Goal: Check status: Check status

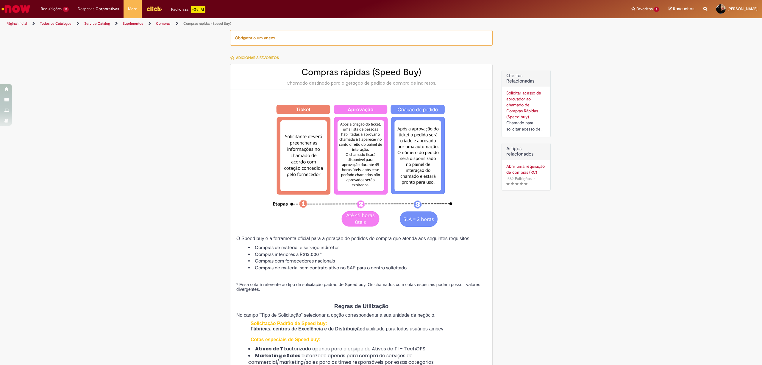
type input "********"
type input "**********"
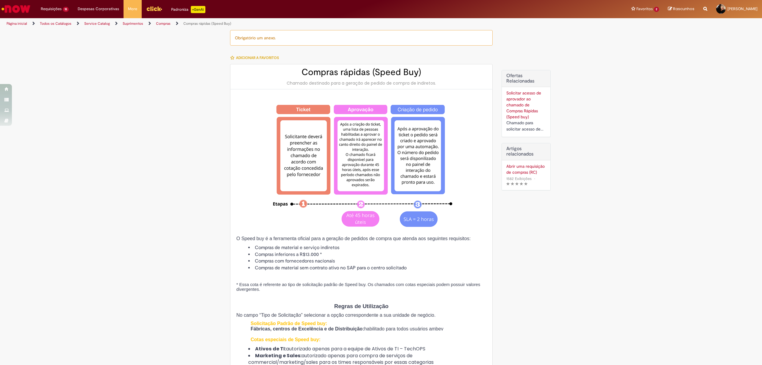
type input "****"
type input "**********"
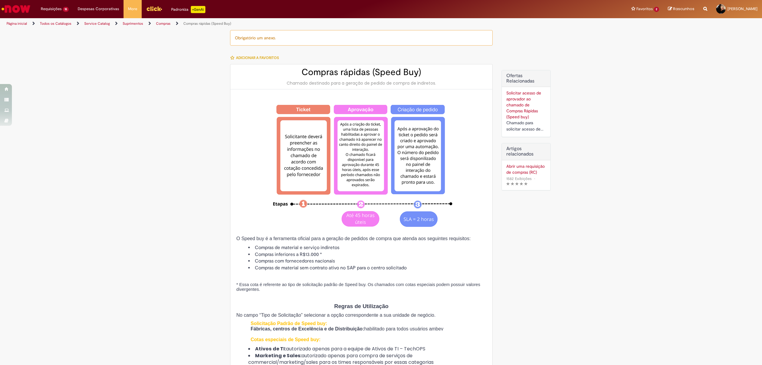
type input "**********"
click at [58, 26] on link "Exibir Todas as Solicitações" at bounding box center [70, 24] width 66 height 7
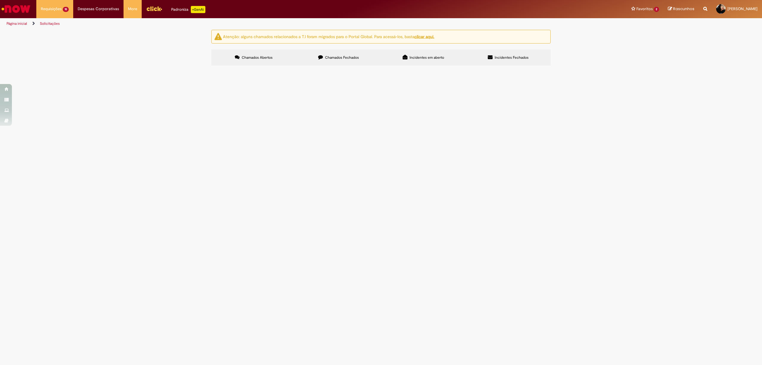
click at [0, 0] on span "R13571563" at bounding box center [0, 0] width 0 height 0
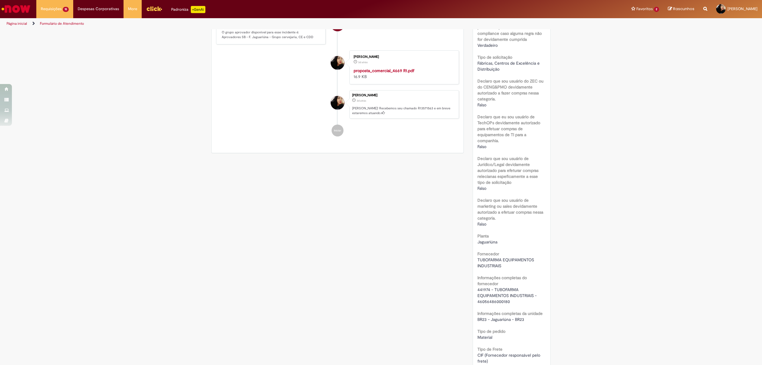
scroll to position [317, 0]
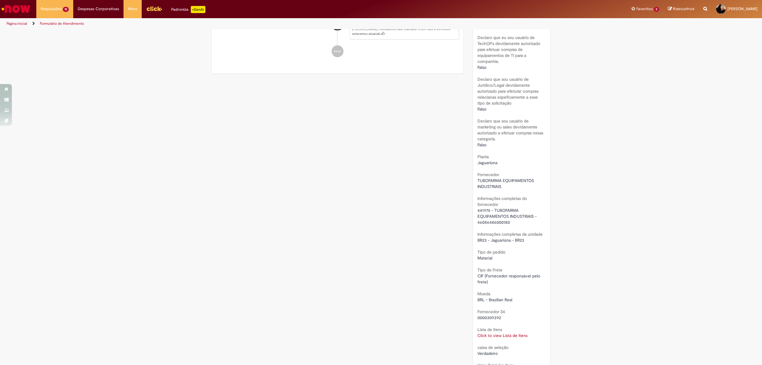
click at [502, 333] on link "Click to view Lista de Itens" at bounding box center [502, 335] width 50 height 5
drag, startPoint x: 496, startPoint y: 267, endPoint x: 471, endPoint y: 268, distance: 25.3
click at [471, 268] on tr "Sim 50284138 BUCHA VEDACAO;DA DA VALV KEOFITT;600149 20 213,07 4.261,40 Naciona…" at bounding box center [625, 277] width 434 height 29
copy tr "50284138"
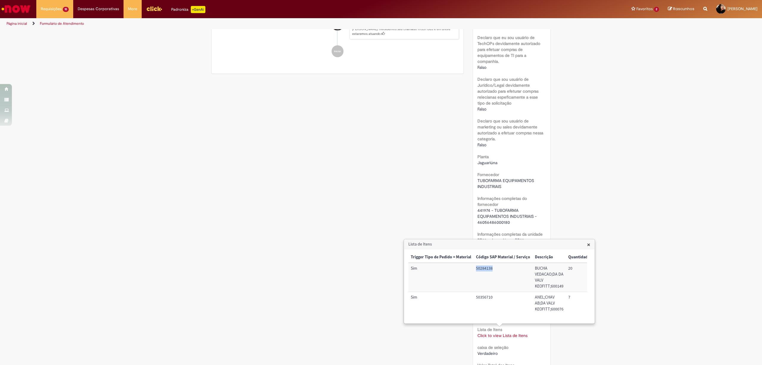
copy tr "50284138"
drag, startPoint x: 417, startPoint y: 293, endPoint x: 427, endPoint y: 288, distance: 11.5
click at [417, 293] on td "Sim" at bounding box center [440, 303] width 65 height 23
drag, startPoint x: 502, startPoint y: 271, endPoint x: 470, endPoint y: 272, distance: 31.3
click at [474, 272] on td "50284138" at bounding box center [503, 277] width 59 height 29
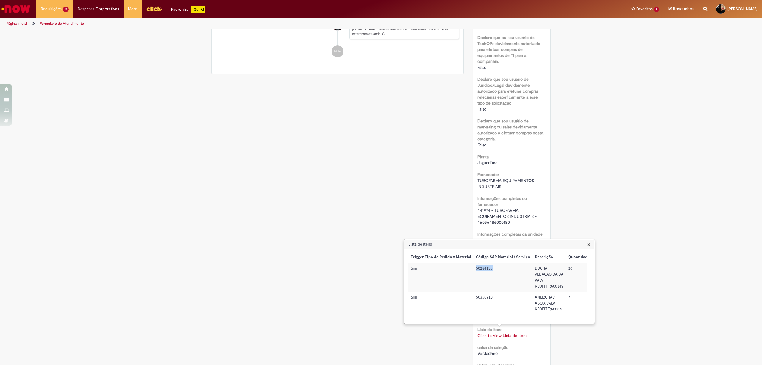
copy td "50284138"
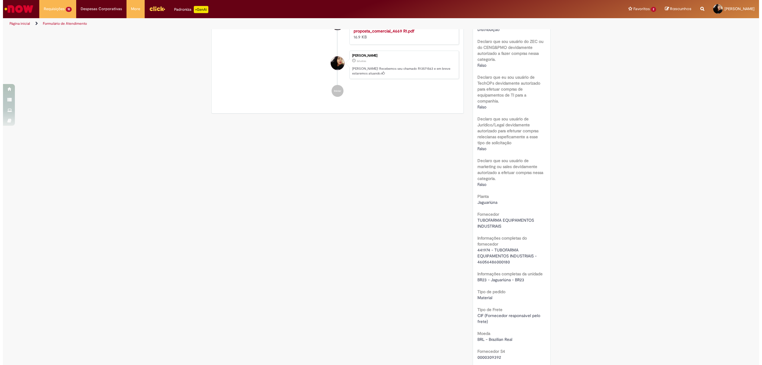
scroll to position [397, 0]
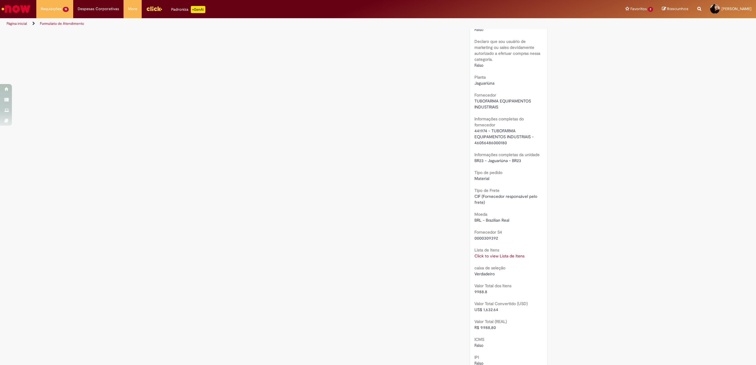
click at [492, 254] on link "Click to view Lista de Itens" at bounding box center [499, 255] width 50 height 5
click at [492, 254] on link "Click to view Lista de Itens" at bounding box center [502, 255] width 50 height 5
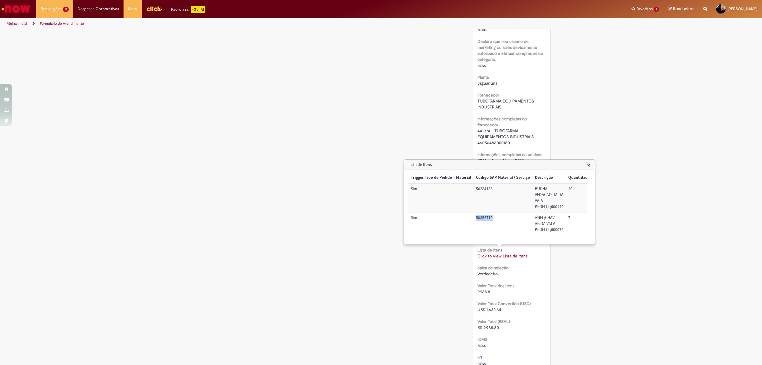
drag, startPoint x: 504, startPoint y: 217, endPoint x: 454, endPoint y: 224, distance: 50.9
click at [454, 224] on tr "Sim 50356710 ANEL;CHAV AB;DA VALV KEOFITT;600076 7 818,20 5.727,40 Nacional: Al…" at bounding box center [625, 223] width 434 height 23
copy tr "50356710"
click at [277, 156] on div "Verificar Código de Barras Aguardando Aprovação Aguardando atendimento Em andam…" at bounding box center [381, 109] width 348 height 953
drag, startPoint x: 498, startPoint y: 220, endPoint x: 471, endPoint y: 220, distance: 27.1
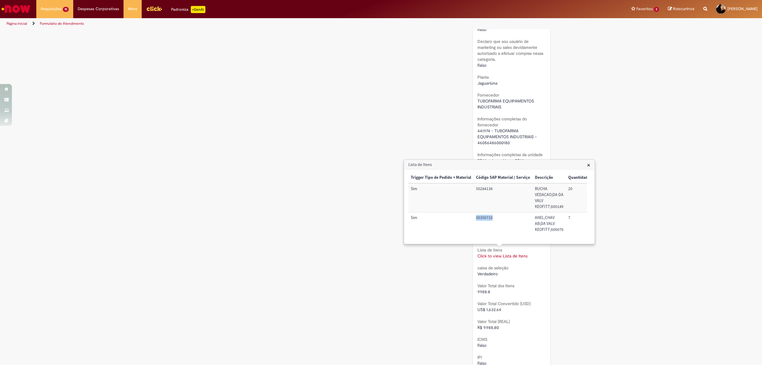
click at [471, 220] on tr "Sim 50356710 ANEL;CHAV AB;DA VALV KEOFITT;600076 7 818,20 5.727,40 Nacional: Al…" at bounding box center [625, 223] width 434 height 23
copy tr "50356710"
click at [494, 225] on td "50356710" at bounding box center [503, 223] width 59 height 23
drag, startPoint x: 495, startPoint y: 218, endPoint x: 431, endPoint y: 193, distance: 68.6
click at [474, 220] on td "50356710" at bounding box center [503, 223] width 59 height 23
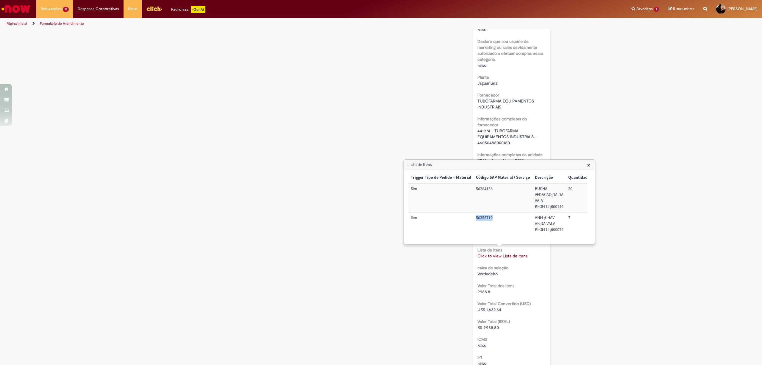
copy td "50356710"
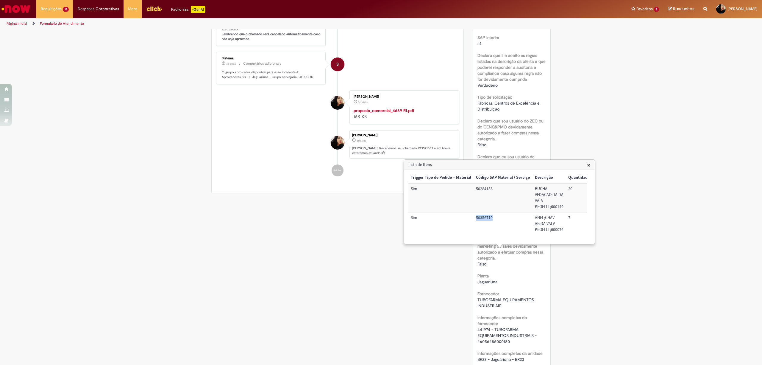
scroll to position [0, 0]
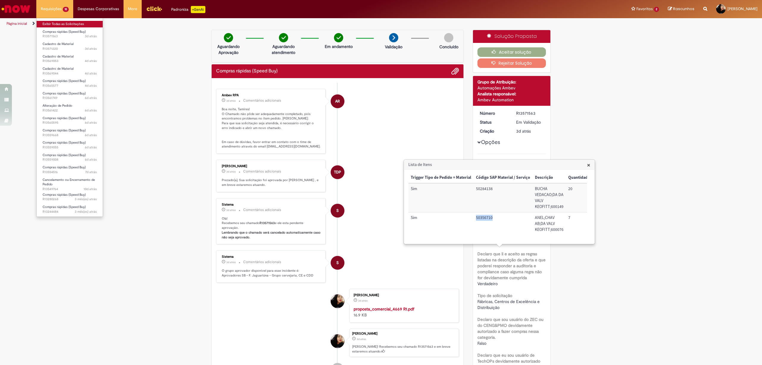
click at [61, 23] on link "Exibir Todas as Solicitações" at bounding box center [70, 24] width 66 height 7
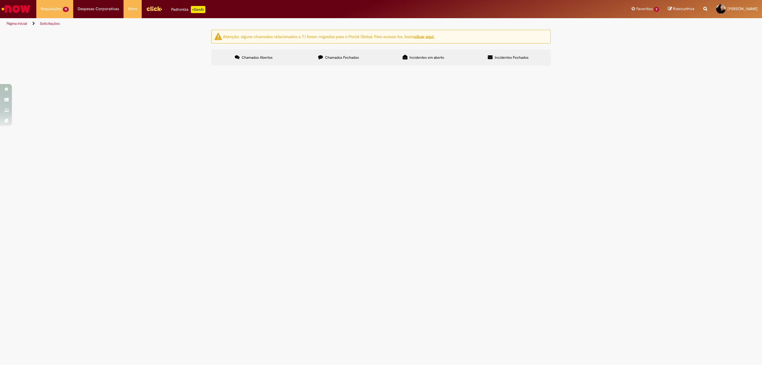
click at [0, 0] on span "R13565577" at bounding box center [0, 0] width 0 height 0
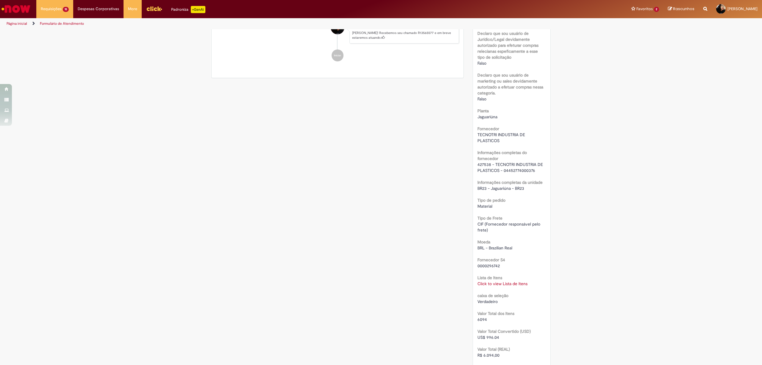
scroll to position [476, 0]
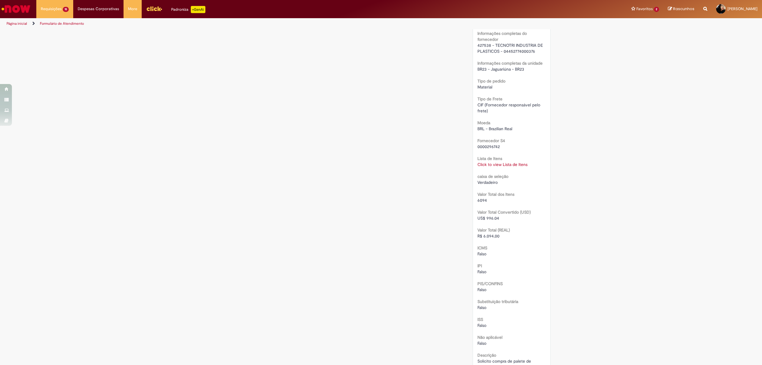
click at [509, 167] on link "Click to view Lista de Itens" at bounding box center [502, 164] width 50 height 5
click at [587, 96] on span "×" at bounding box center [588, 96] width 3 height 8
click at [54, 22] on link "Exibir Todas as Solicitações" at bounding box center [70, 24] width 66 height 7
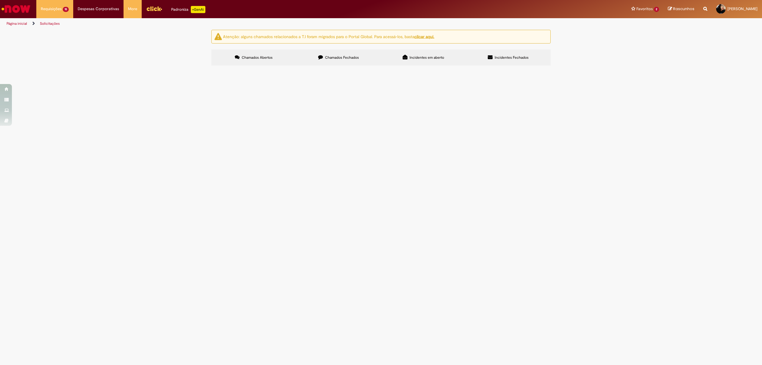
click at [0, 0] on span "R13571563" at bounding box center [0, 0] width 0 height 0
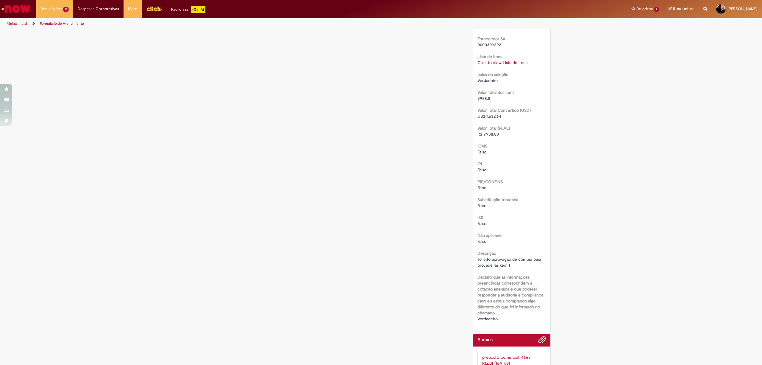
scroll to position [511, 0]
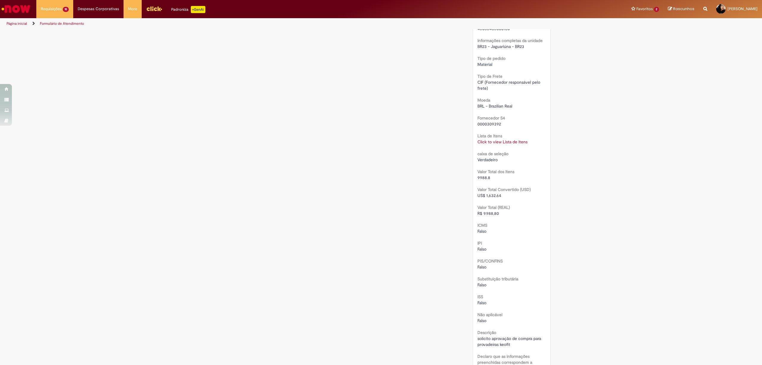
click at [499, 142] on link "Click to view Lista de Itens" at bounding box center [502, 141] width 50 height 5
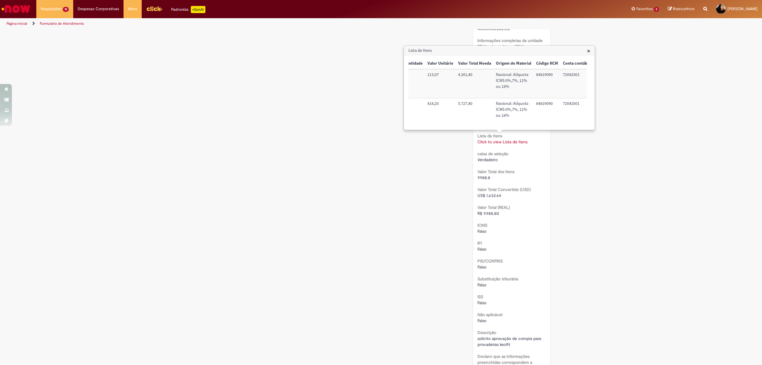
scroll to position [0, 252]
drag, startPoint x: 583, startPoint y: 103, endPoint x: 541, endPoint y: 103, distance: 42.0
click at [541, 103] on tr "Sim 50356710 ANEL;CHAV AB;DA VALV KEOFITT;600076 7 818,20 5.727,40 Nacional: Al…" at bounding box center [373, 109] width 434 height 23
copy tr "100002863091"
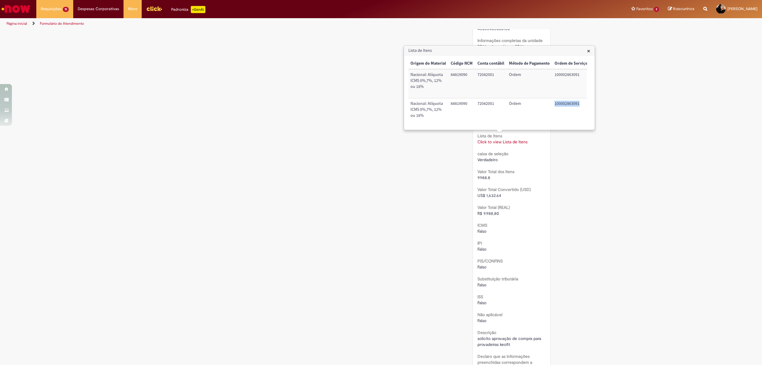
copy tr "100002863091"
click at [557, 101] on td "100002863091" at bounding box center [571, 109] width 38 height 23
drag, startPoint x: 552, startPoint y: 103, endPoint x: 580, endPoint y: 106, distance: 28.4
click at [580, 106] on td "100002863091" at bounding box center [571, 109] width 38 height 23
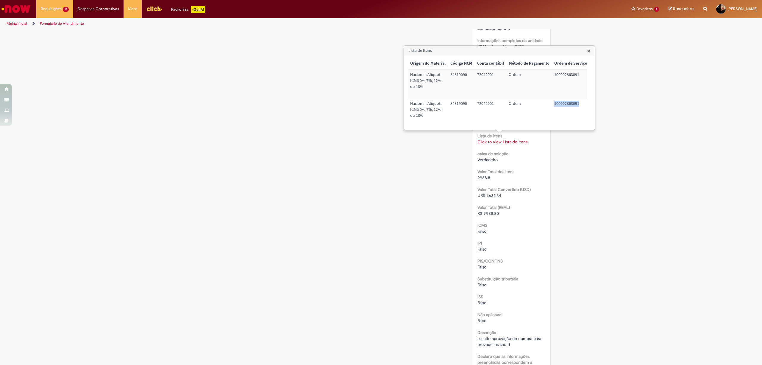
scroll to position [0, 252]
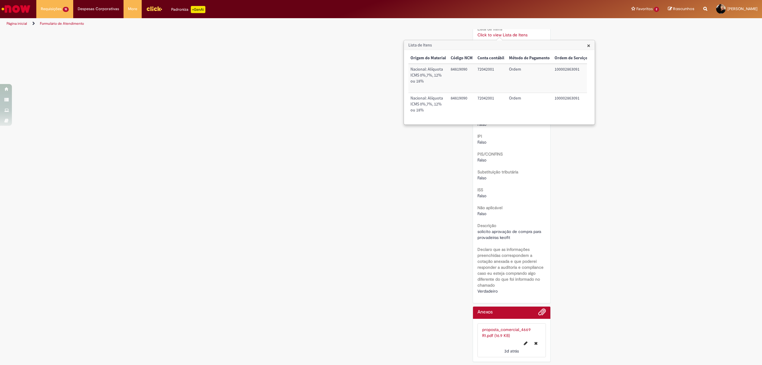
click at [588, 45] on span "×" at bounding box center [588, 45] width 3 height 8
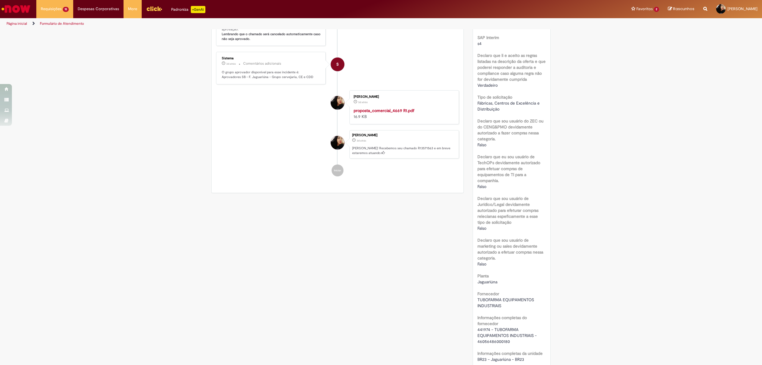
scroll to position [0, 0]
